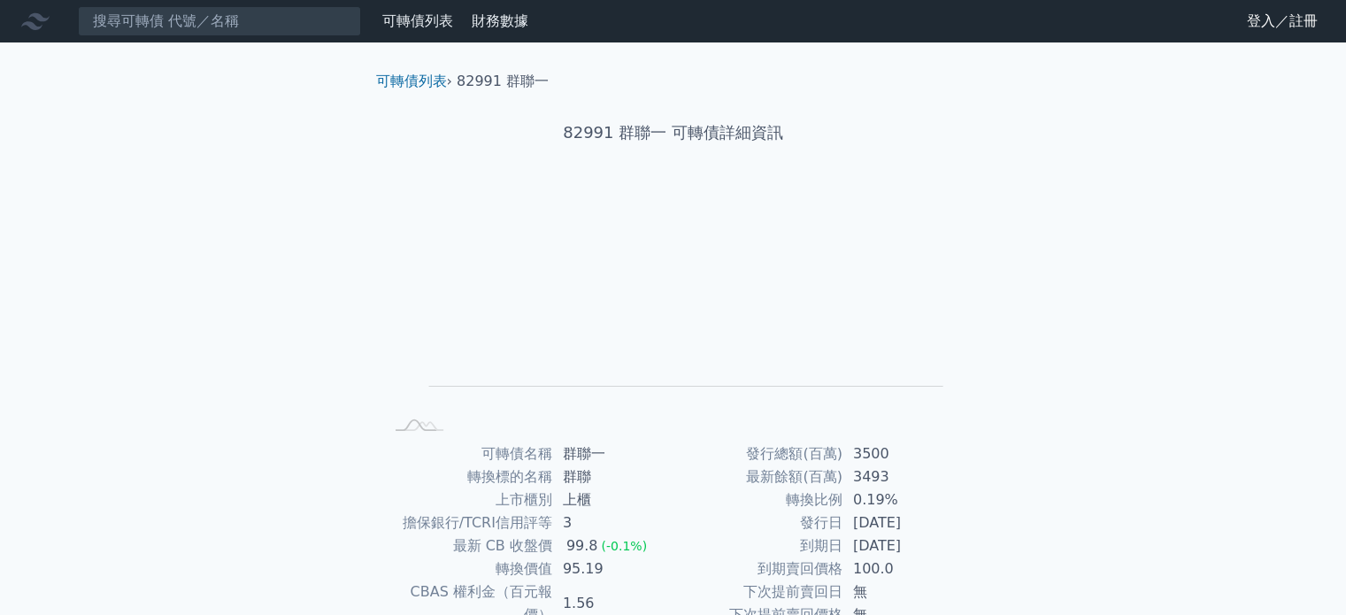
click at [1253, 17] on link "登入／註冊" at bounding box center [1282, 21] width 99 height 28
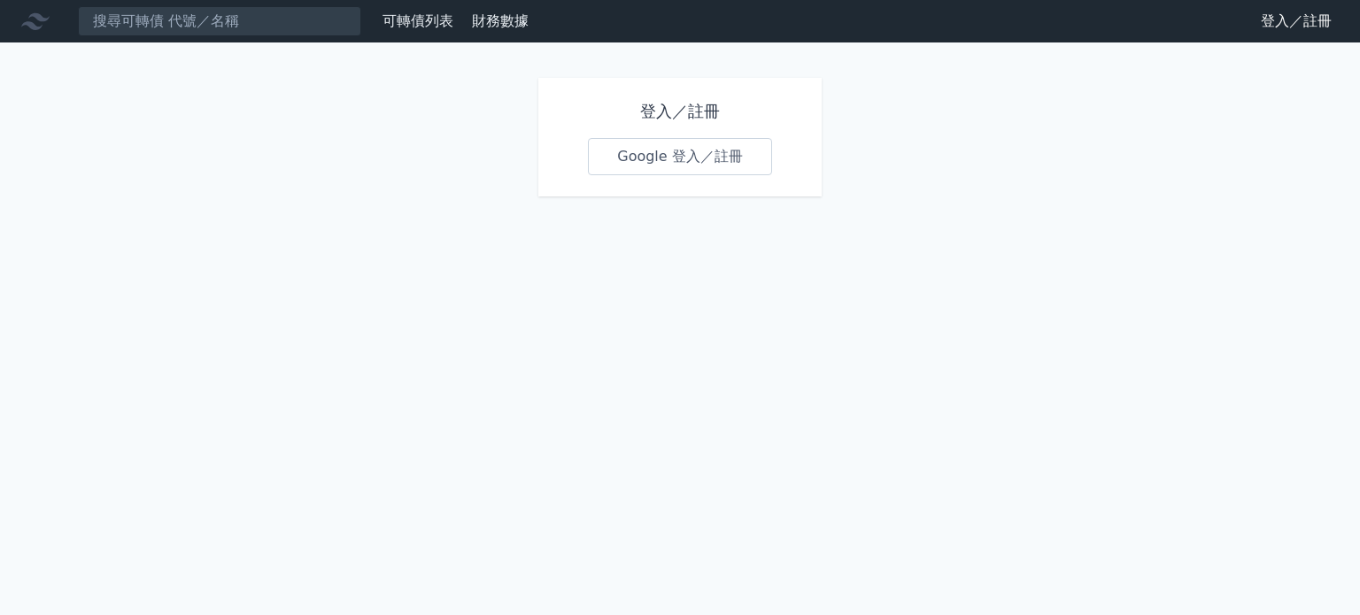
click at [687, 160] on link "Google 登入／註冊" at bounding box center [680, 156] width 184 height 37
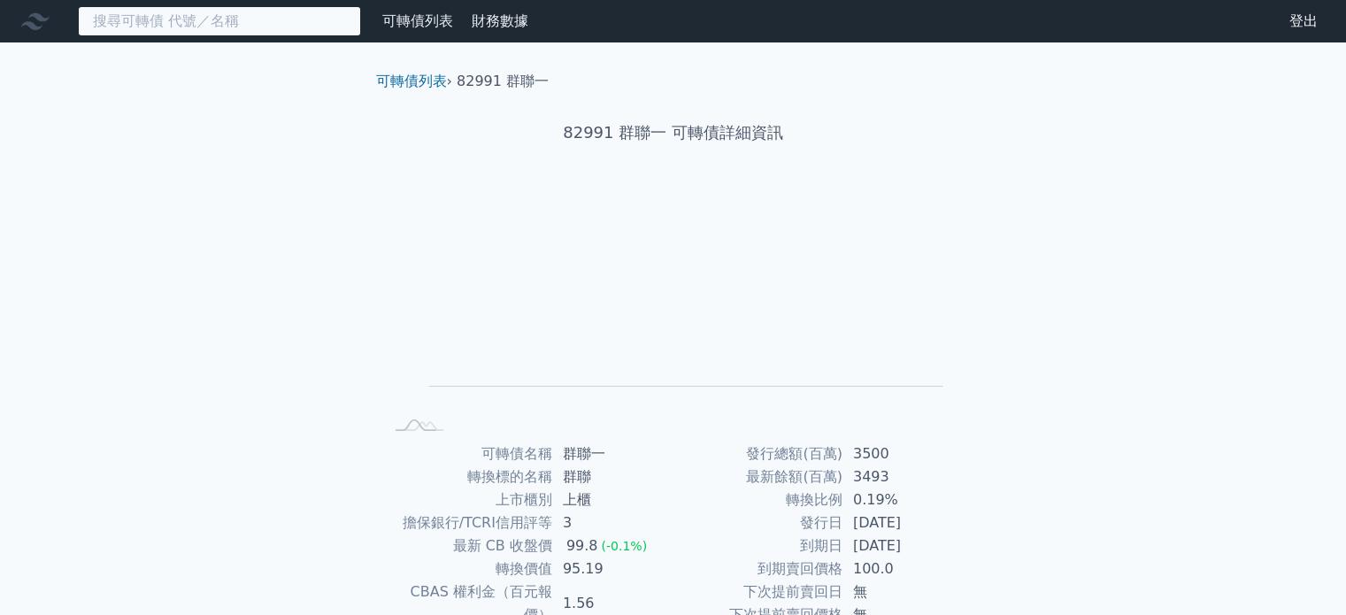
click at [315, 16] on input at bounding box center [219, 21] width 283 height 30
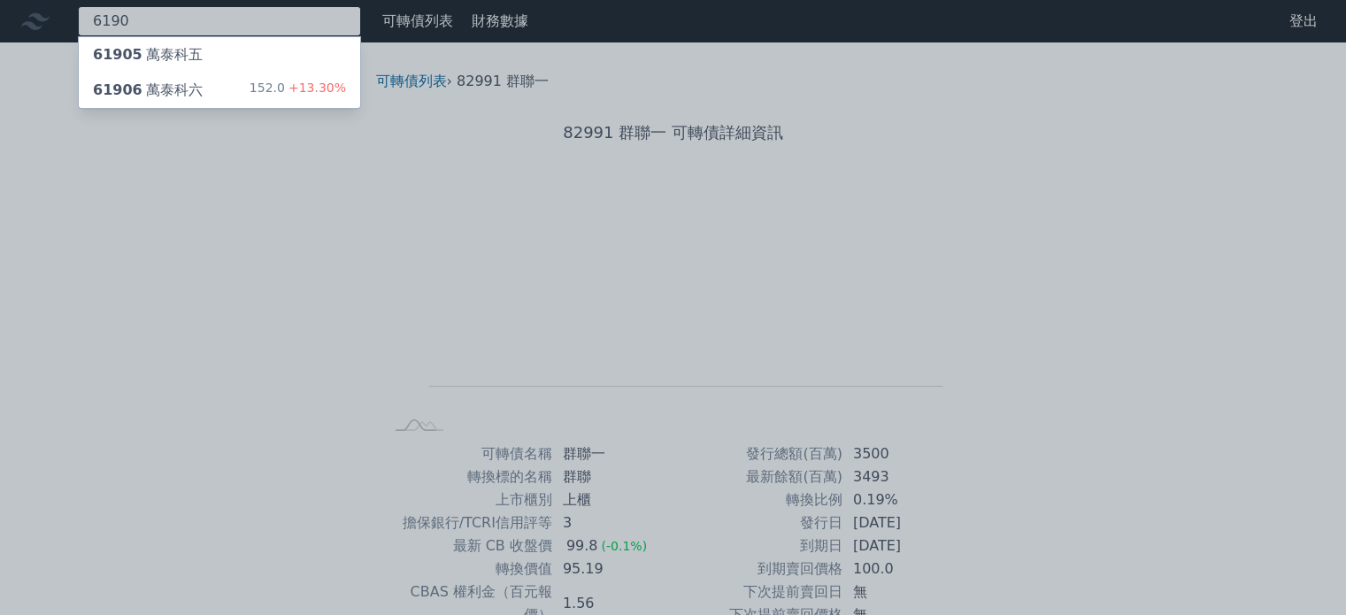
type input "6190"
click at [204, 89] on div "61906 萬泰科六 152.0 +13.30%" at bounding box center [220, 90] width 282 height 35
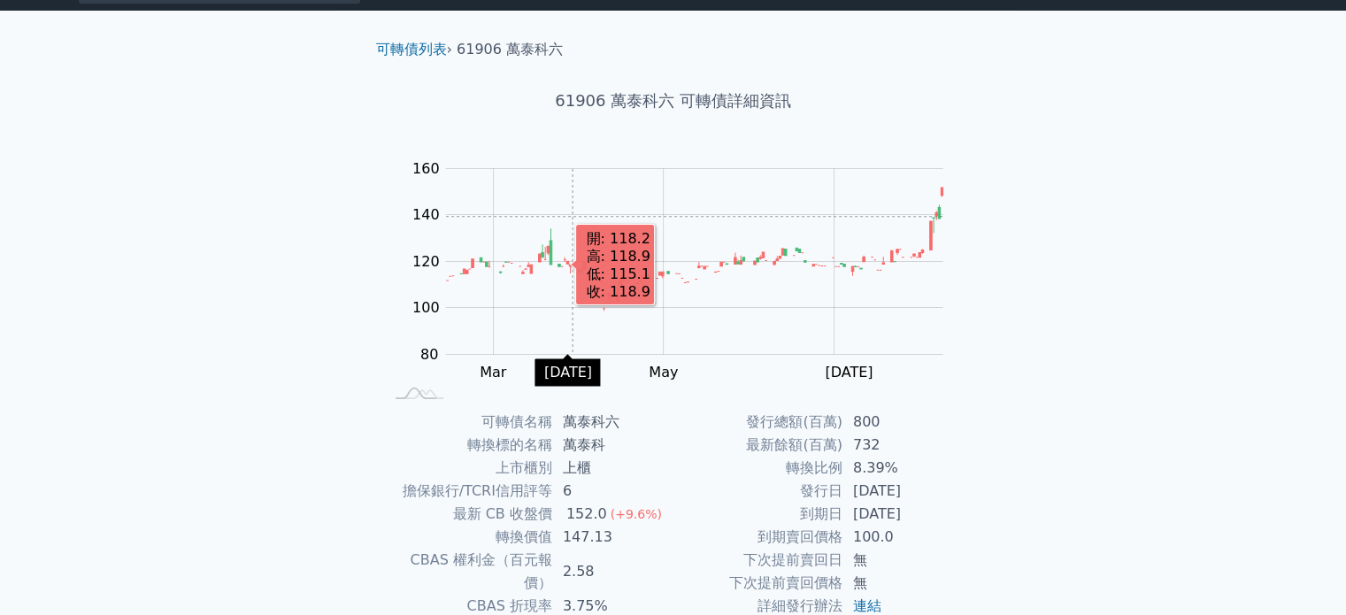
scroll to position [89, 0]
